Goal: Information Seeking & Learning: Learn about a topic

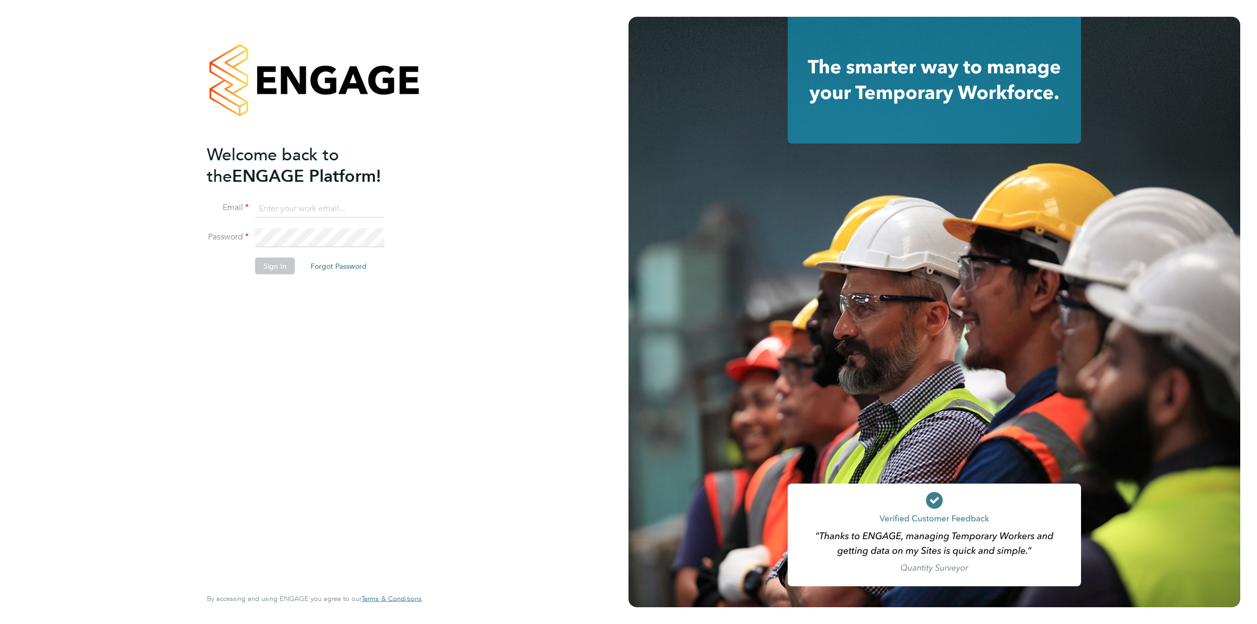
type input "ollie.dart@novaeducation.net"
click at [268, 263] on button "Sign In" at bounding box center [275, 266] width 40 height 17
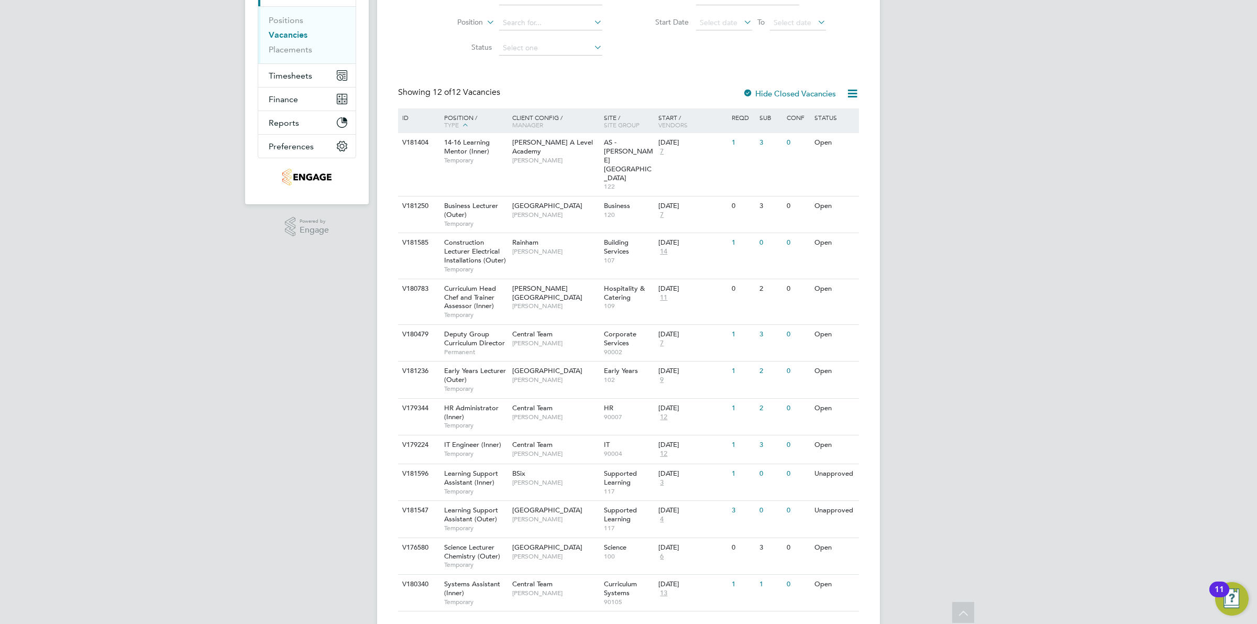
scroll to position [125, 0]
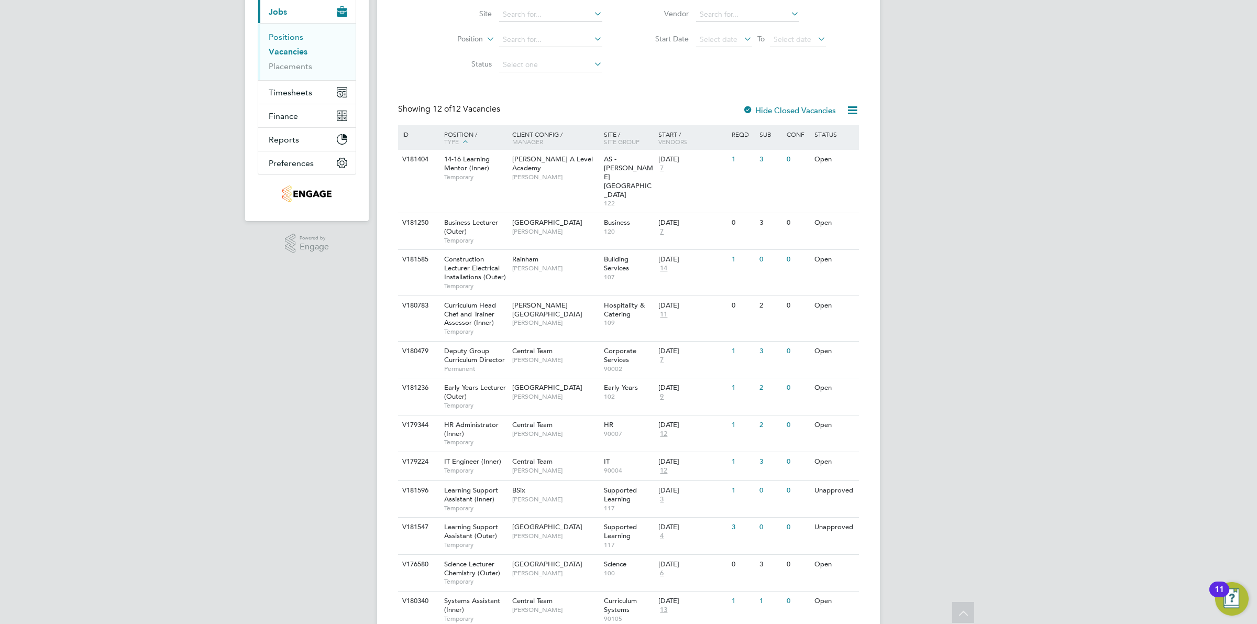
click at [299, 35] on link "Positions" at bounding box center [286, 37] width 35 height 10
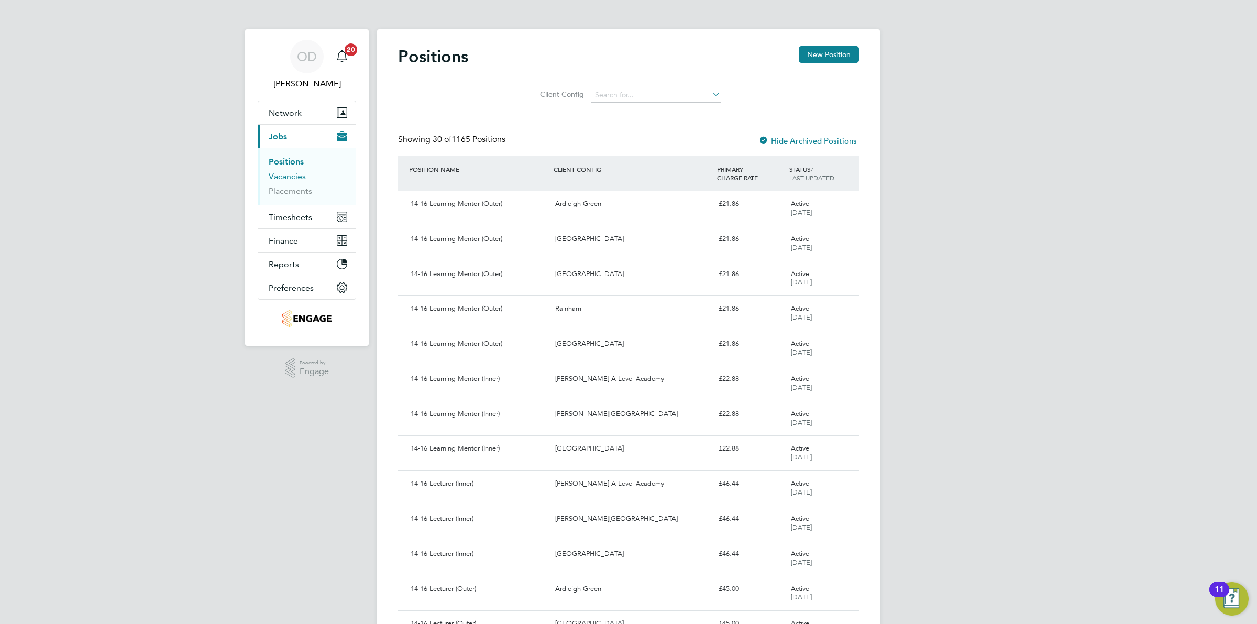
click at [273, 174] on link "Vacancies" at bounding box center [287, 176] width 37 height 10
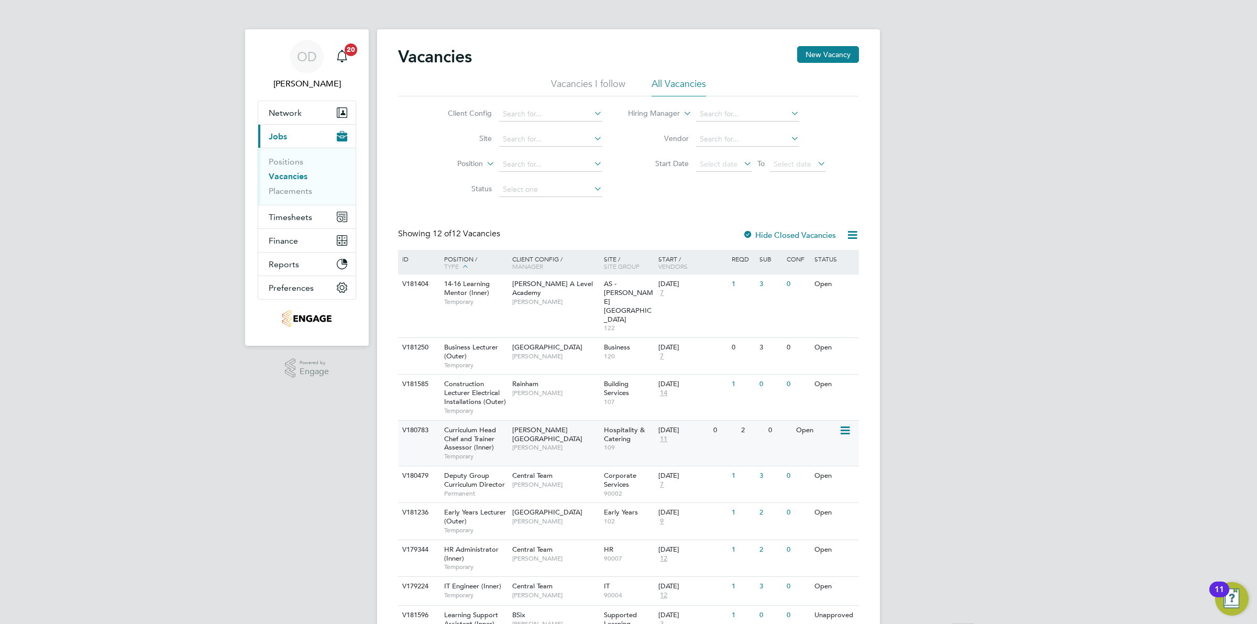
scroll to position [141, 0]
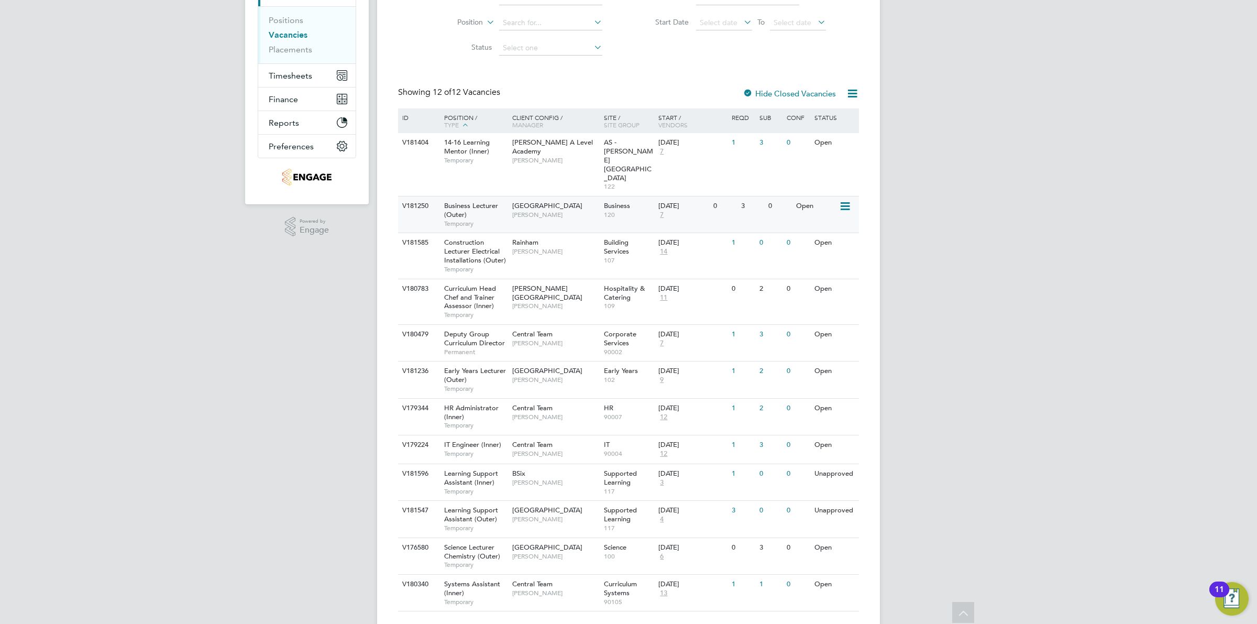
click at [465, 201] on span "Business Lecturer (Outer)" at bounding box center [471, 210] width 54 height 18
click at [302, 18] on li "Positions" at bounding box center [308, 22] width 79 height 15
click at [302, 19] on link "Positions" at bounding box center [286, 20] width 35 height 10
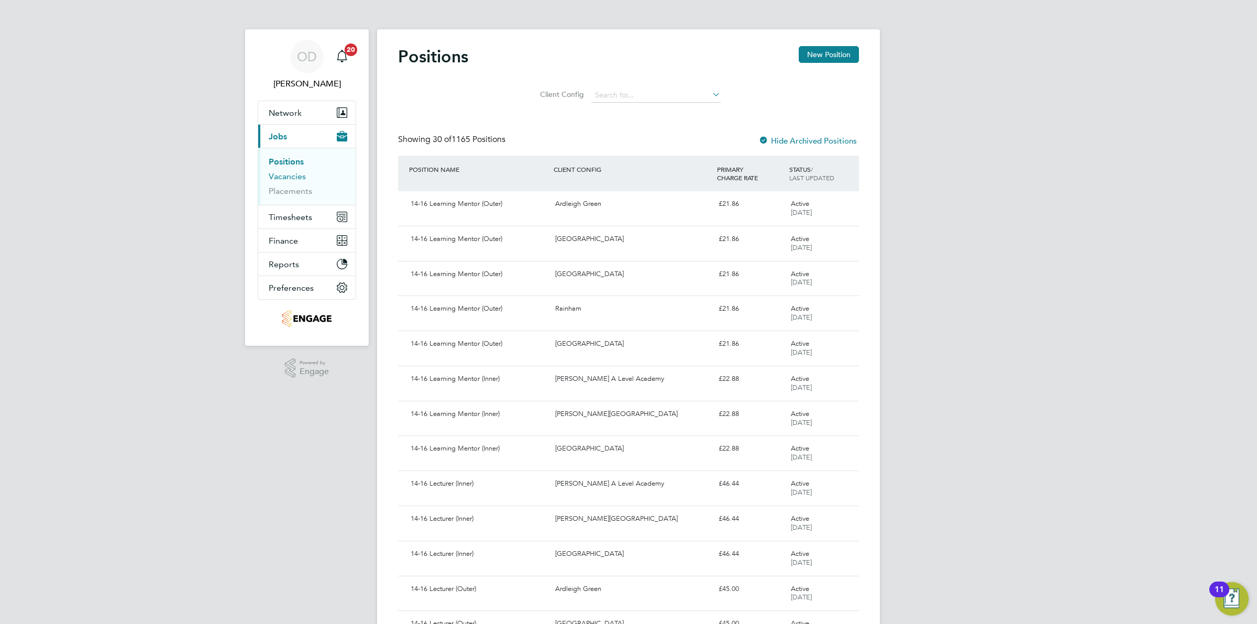
click at [302, 172] on link "Vacancies" at bounding box center [287, 176] width 37 height 10
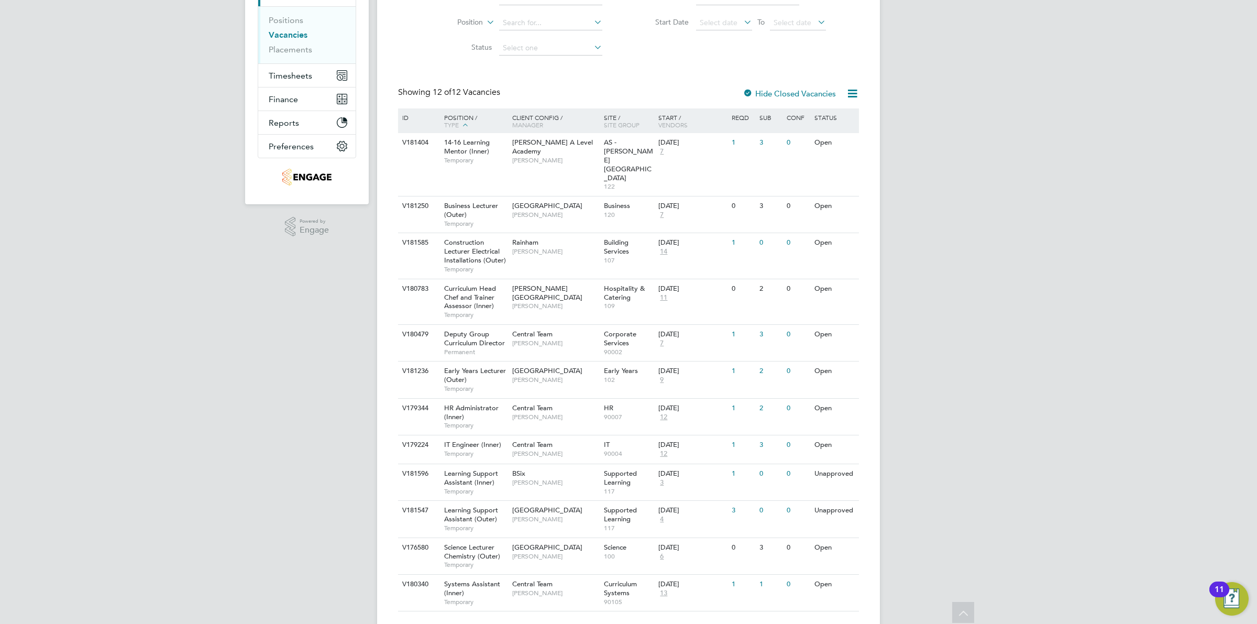
scroll to position [125, 0]
